Goal: Check status: Check status

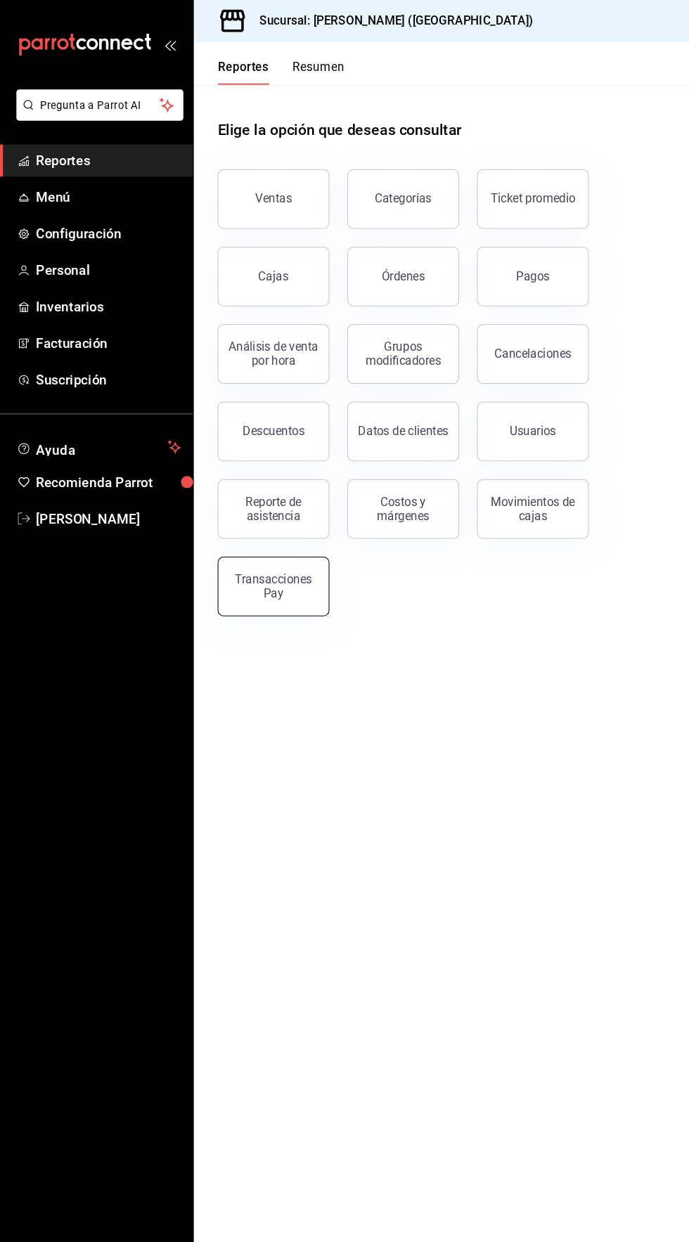
click at [280, 564] on button "Transacciones Pay" at bounding box center [257, 553] width 105 height 56
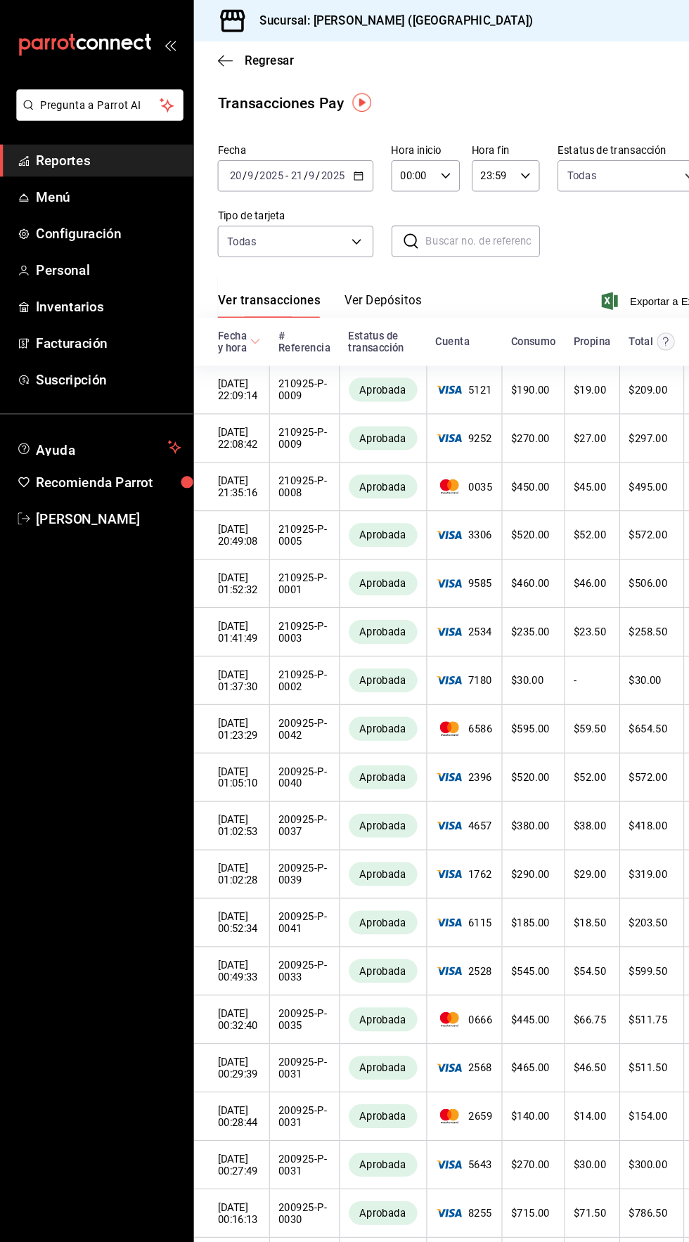
click at [368, 279] on button "Ver Depósitos" at bounding box center [361, 288] width 73 height 24
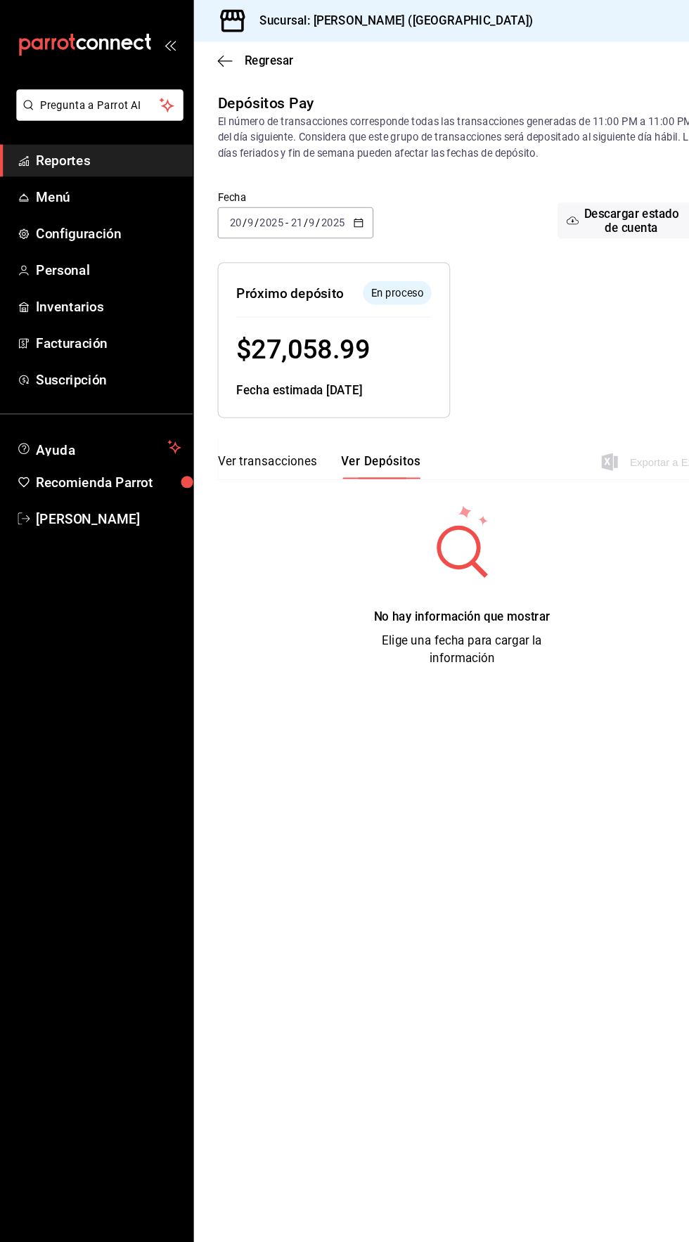
click at [66, 150] on span "Reportes" at bounding box center [102, 151] width 137 height 19
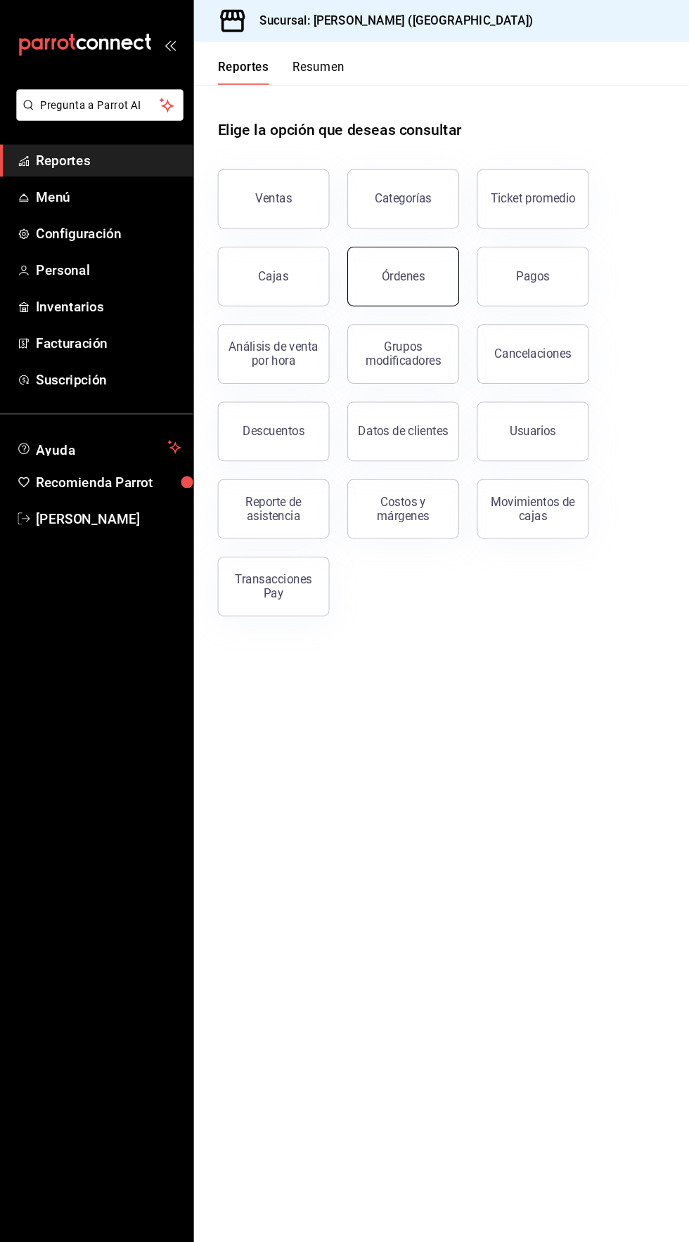
click at [400, 256] on button "Órdenes" at bounding box center [379, 261] width 105 height 56
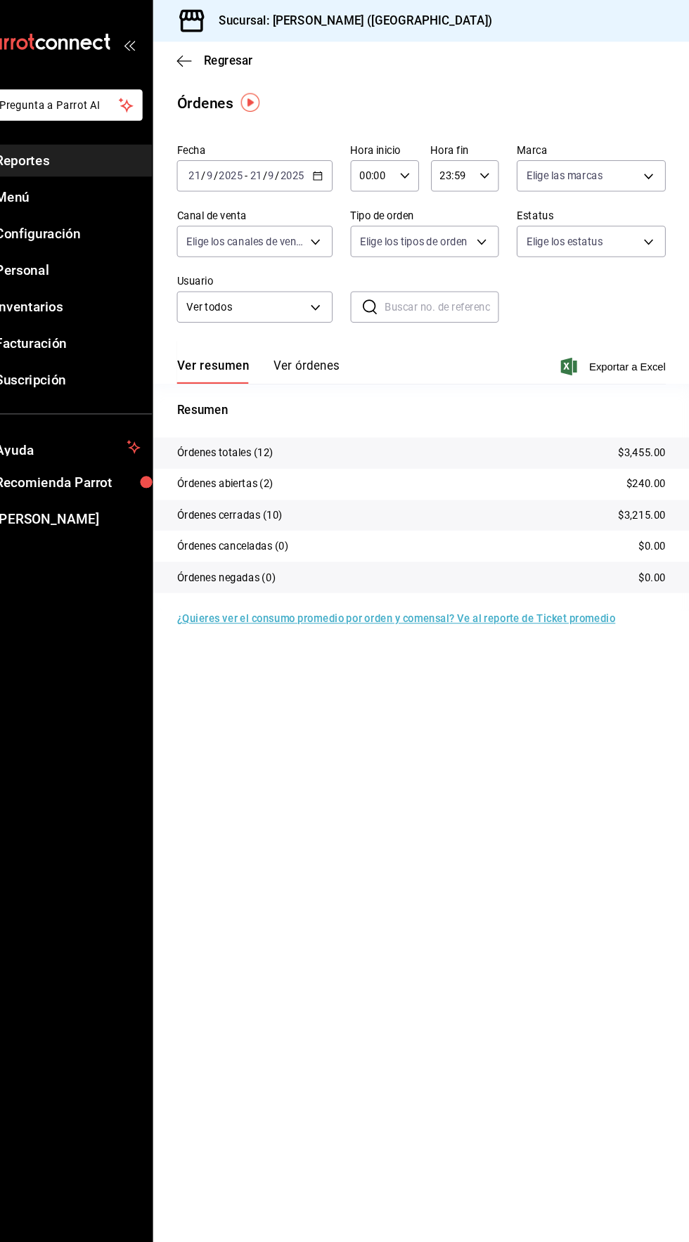
click at [337, 349] on button "Ver órdenes" at bounding box center [328, 350] width 62 height 24
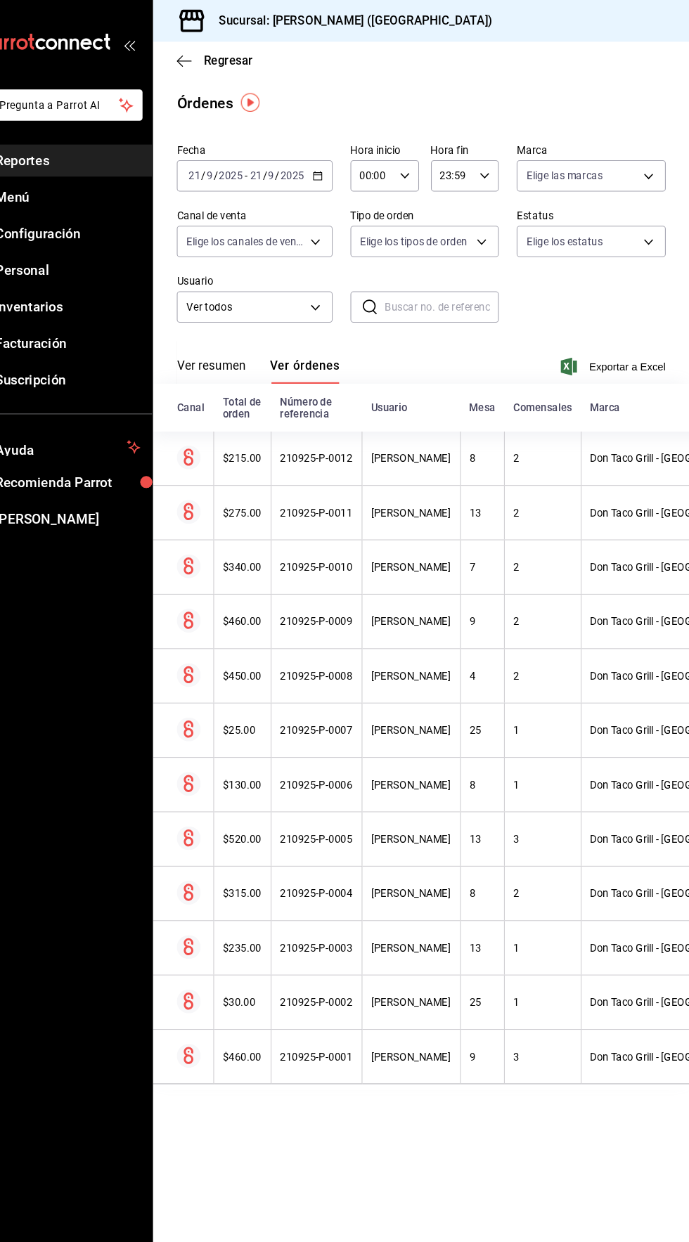
click at [253, 350] on button "Ver resumen" at bounding box center [237, 350] width 65 height 24
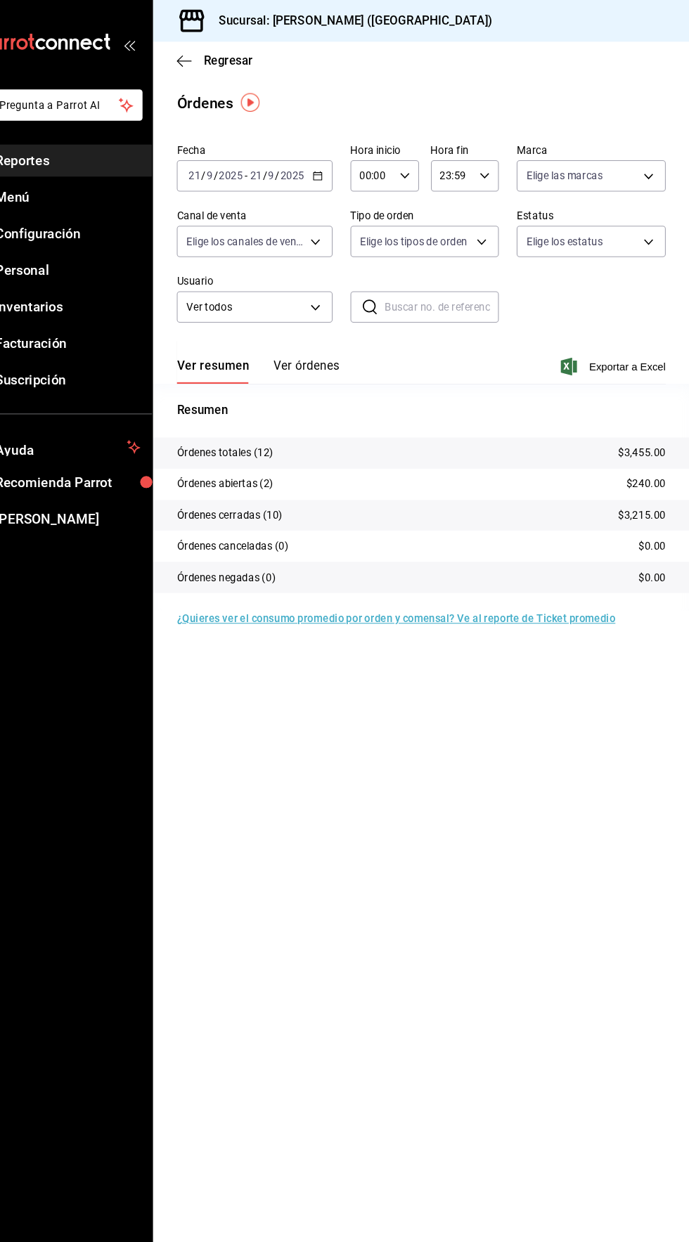
click at [419, 165] on icon "button" at bounding box center [420, 166] width 10 height 10
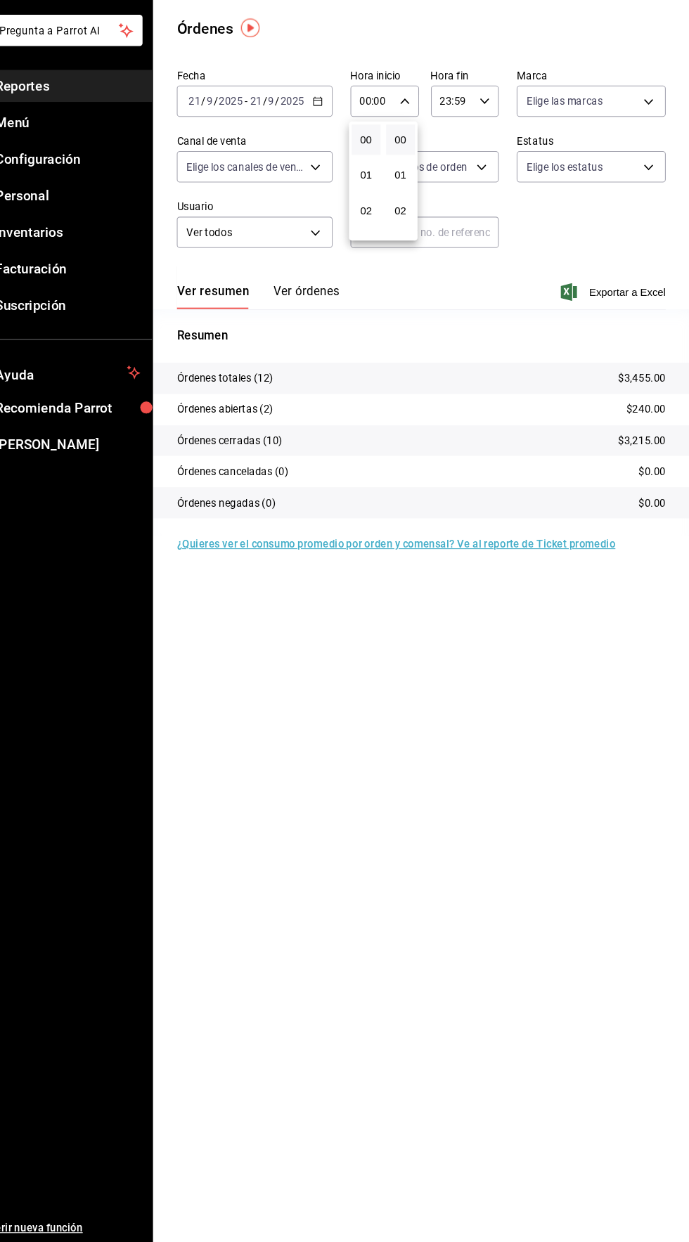
click at [84, 141] on div at bounding box center [344, 621] width 689 height 1242
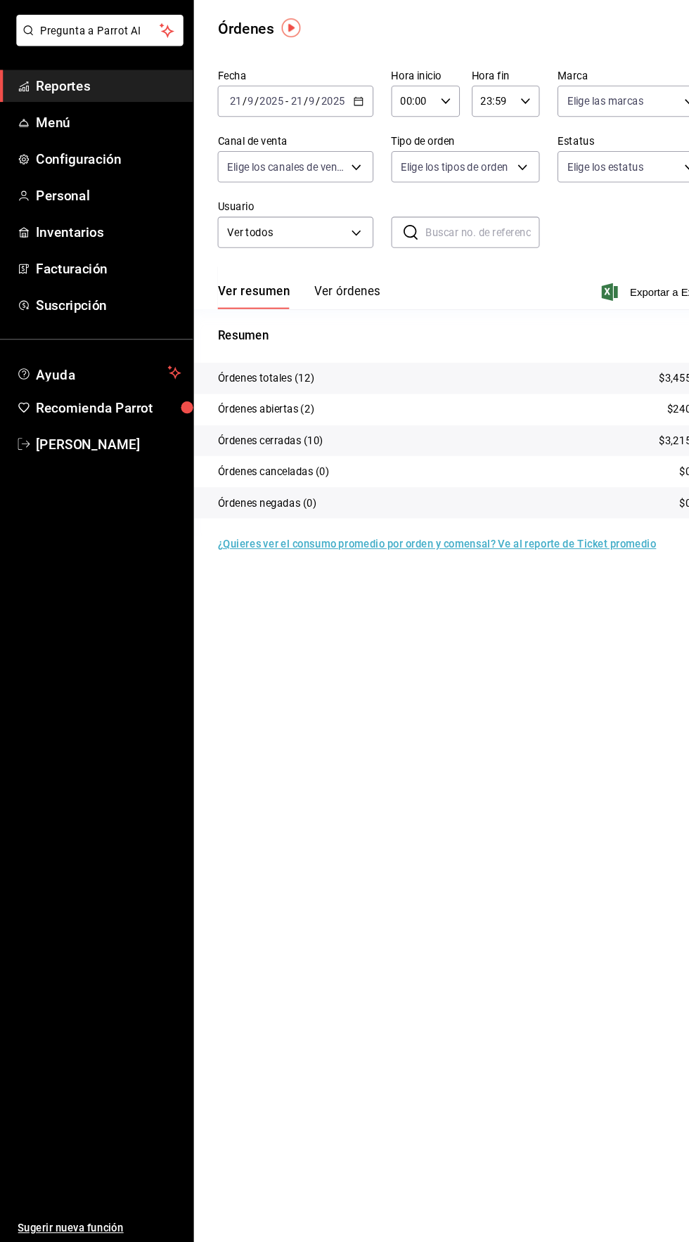
click at [330, 344] on button "Ver órdenes" at bounding box center [328, 350] width 62 height 24
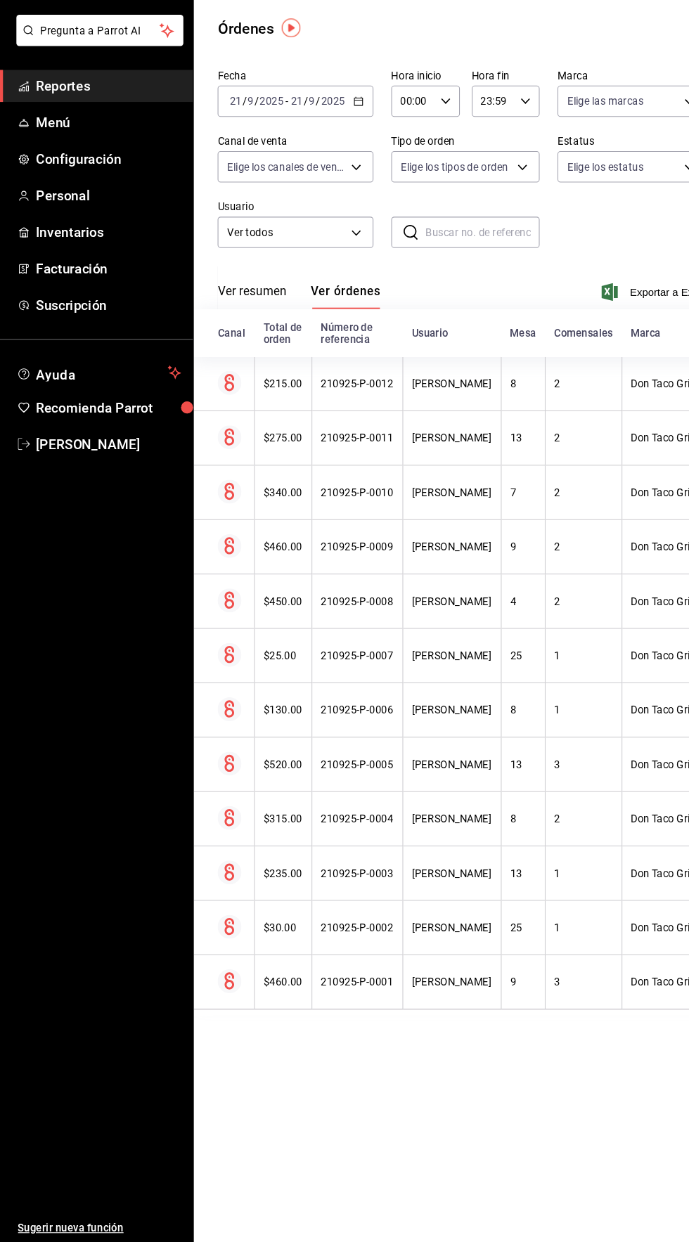
click at [53, 152] on span "Reportes" at bounding box center [102, 151] width 137 height 19
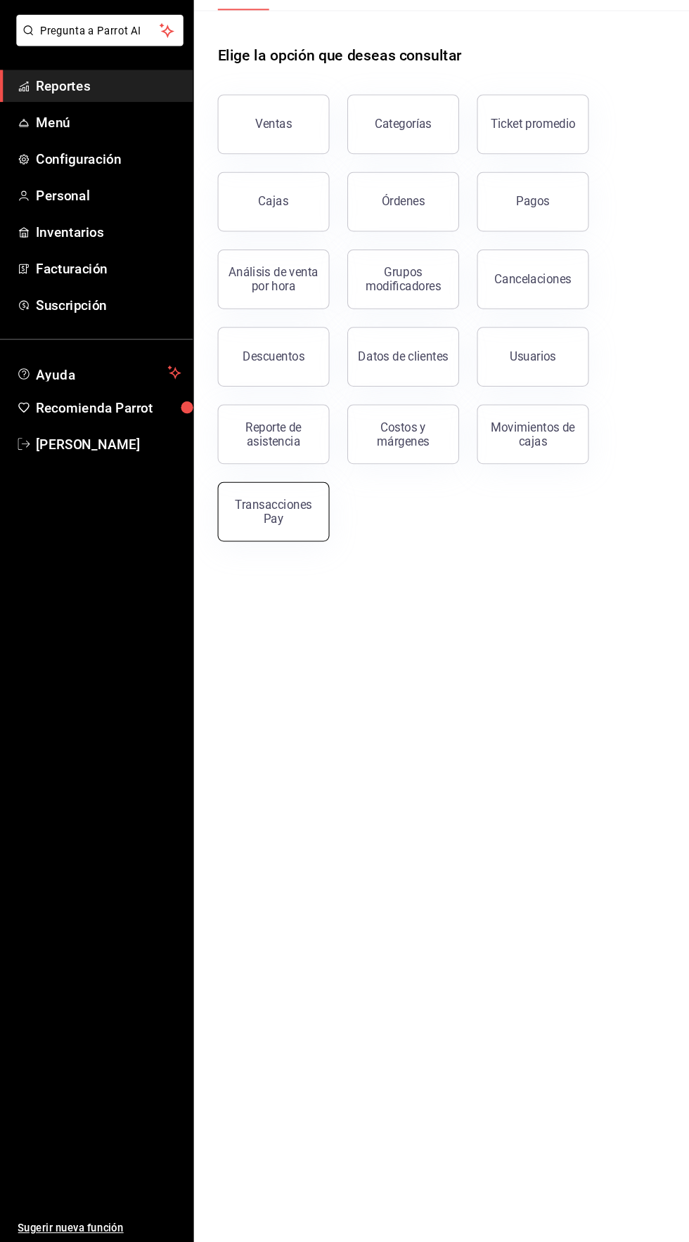
click at [274, 550] on div "Transacciones Pay" at bounding box center [257, 553] width 87 height 27
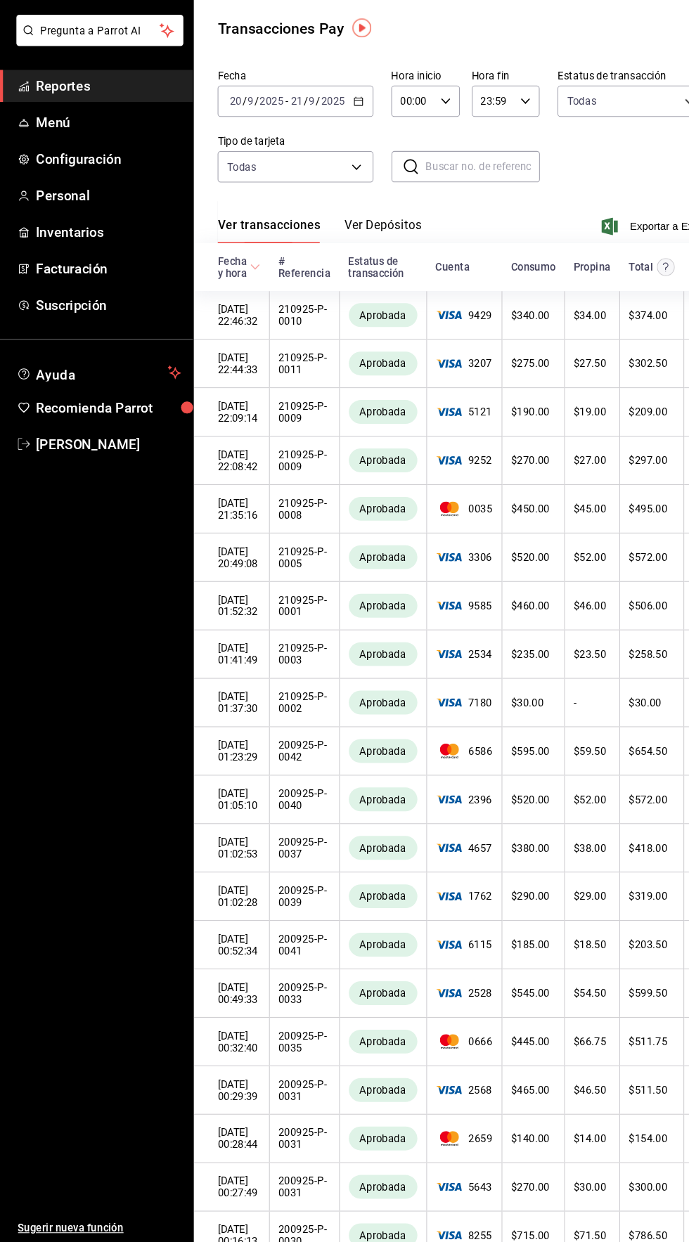
click at [384, 294] on button "Ver Depósitos" at bounding box center [361, 288] width 73 height 24
